Goal: Information Seeking & Learning: Understand process/instructions

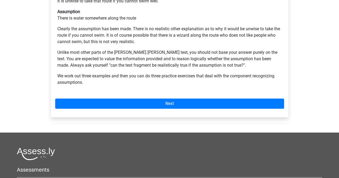
scroll to position [169, 0]
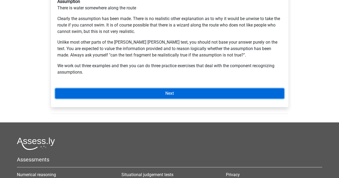
click at [109, 89] on link "Next" at bounding box center [169, 94] width 229 height 10
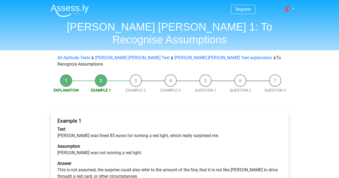
scroll to position [23, 0]
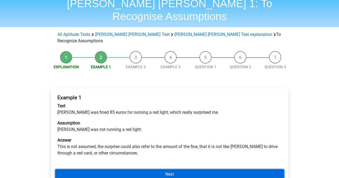
click at [193, 170] on link "Next" at bounding box center [169, 175] width 229 height 10
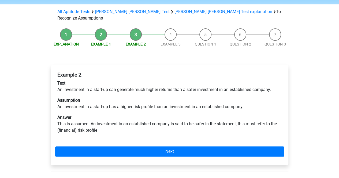
scroll to position [46, 0]
